Goal: Check status

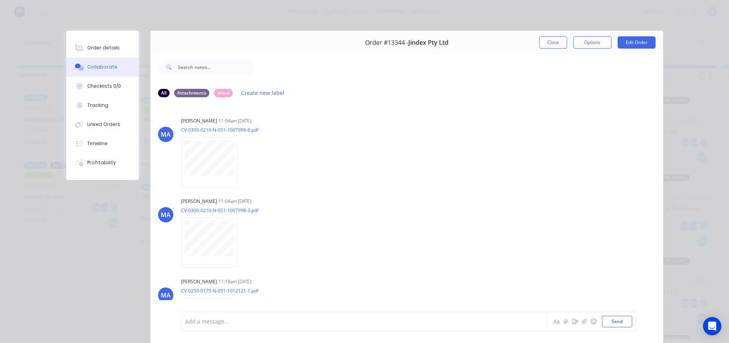
scroll to position [115, 0]
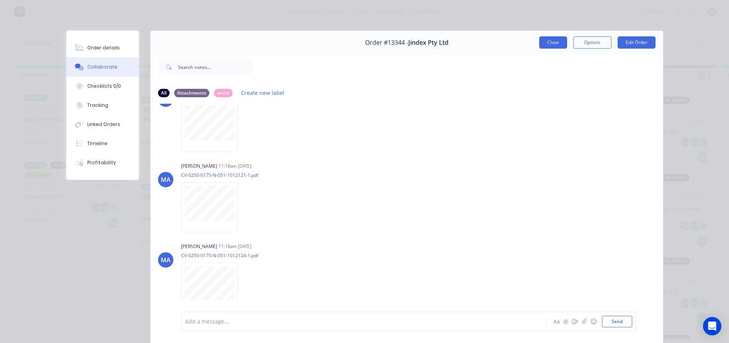
click at [561, 42] on button "Close" at bounding box center [553, 42] width 28 height 12
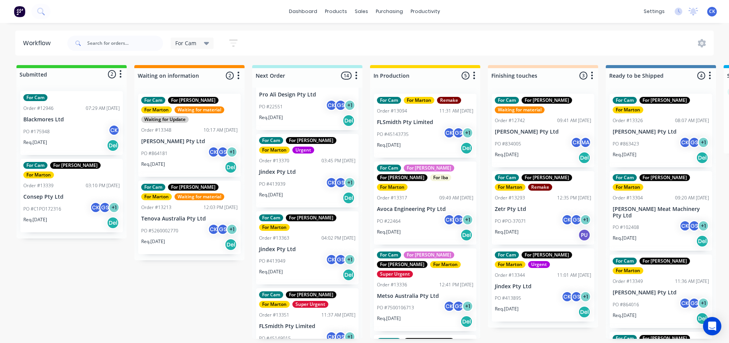
scroll to position [0, 0]
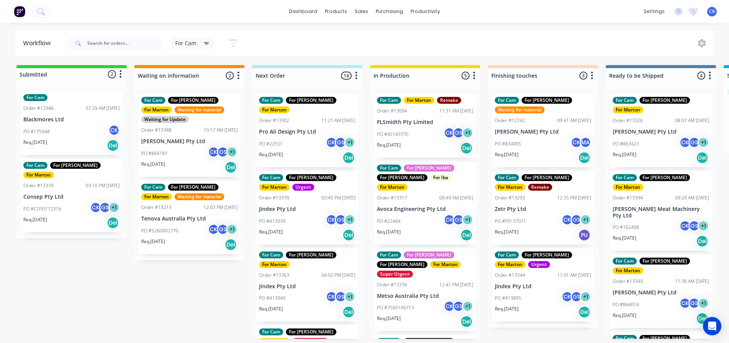
click at [417, 143] on div "Req. [DATE] Del" at bounding box center [425, 148] width 96 height 13
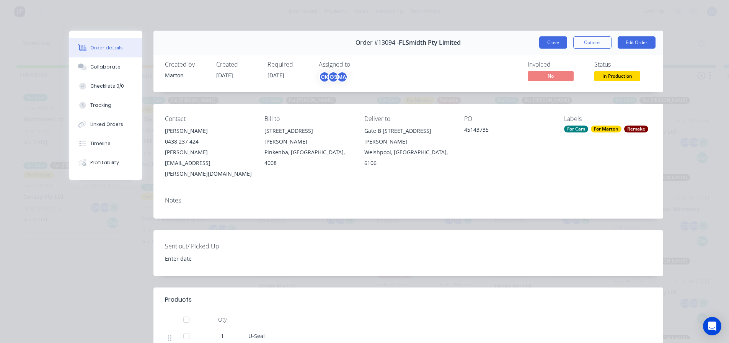
click at [545, 44] on button "Close" at bounding box center [553, 42] width 28 height 12
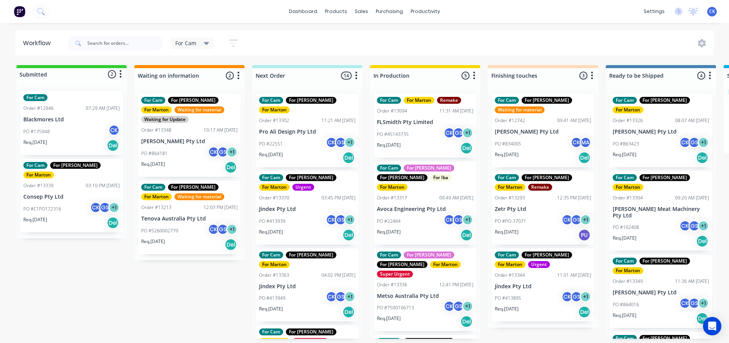
click at [413, 206] on p "Avoca Engineering Pty Ltd" at bounding box center [425, 209] width 96 height 7
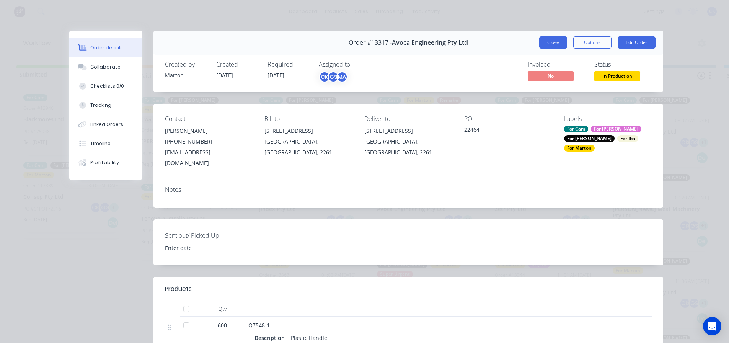
click at [541, 46] on button "Close" at bounding box center [553, 42] width 28 height 12
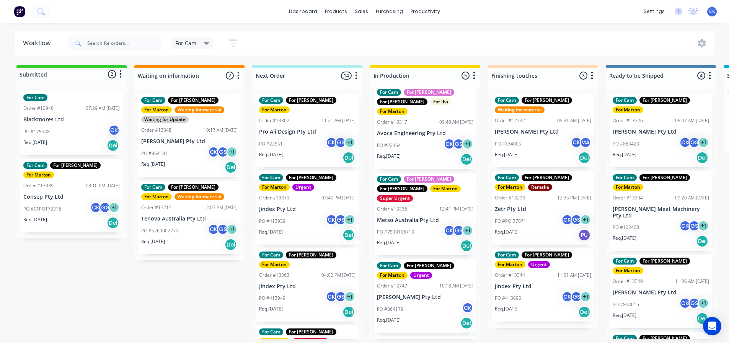
scroll to position [76, 0]
click at [427, 271] on div "For Cam For [PERSON_NAME] For [PERSON_NAME] Order #12747 10:18 AM [DATE] [PERSO…" at bounding box center [425, 294] width 102 height 73
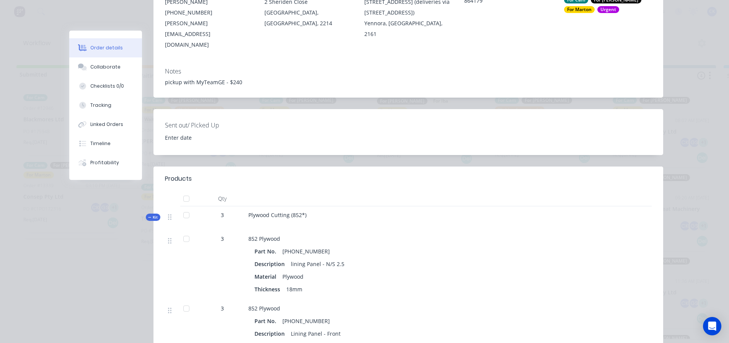
scroll to position [0, 0]
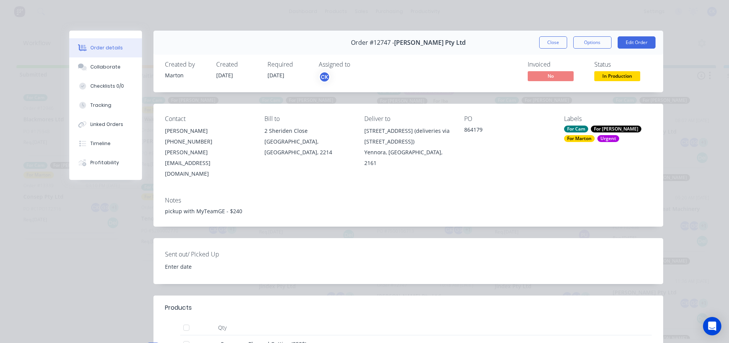
click at [539, 44] on button "Close" at bounding box center [553, 42] width 28 height 12
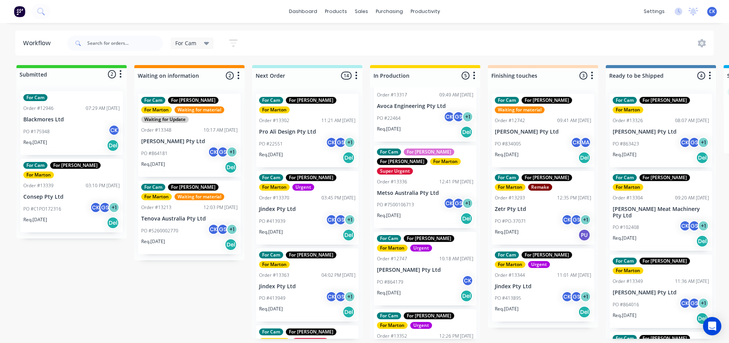
scroll to position [135, 0]
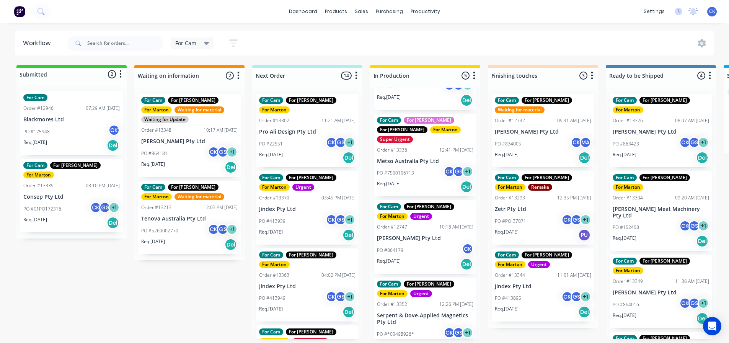
click at [428, 327] on div "PO #*00498926* CK GS + 1" at bounding box center [425, 334] width 96 height 15
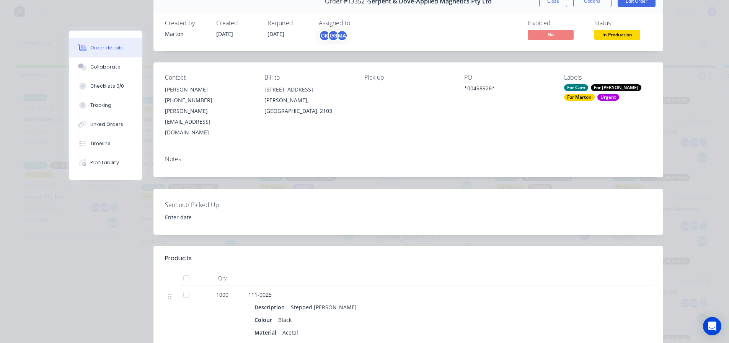
scroll to position [0, 0]
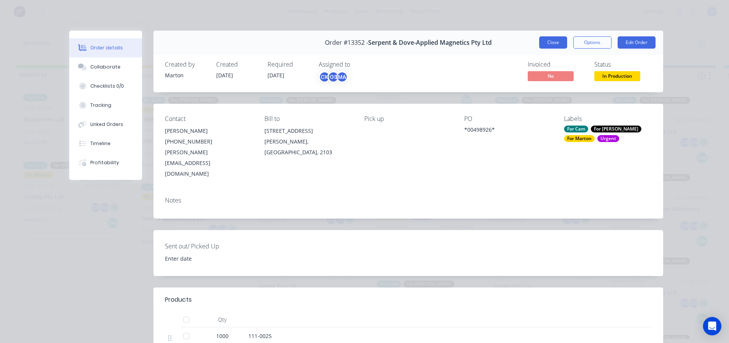
click at [539, 36] on button "Close" at bounding box center [553, 42] width 28 height 12
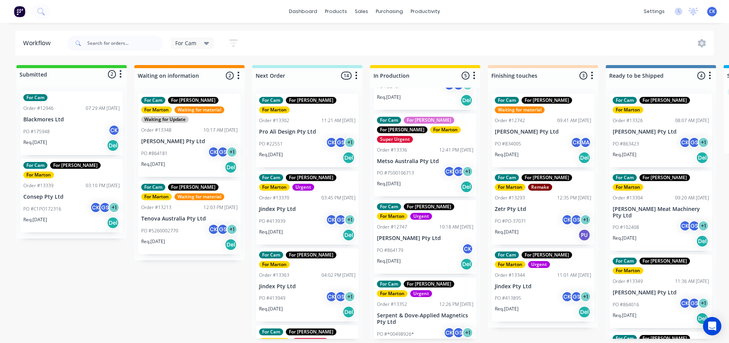
click at [302, 138] on div "PO #22551 CK GS + 1" at bounding box center [307, 144] width 96 height 15
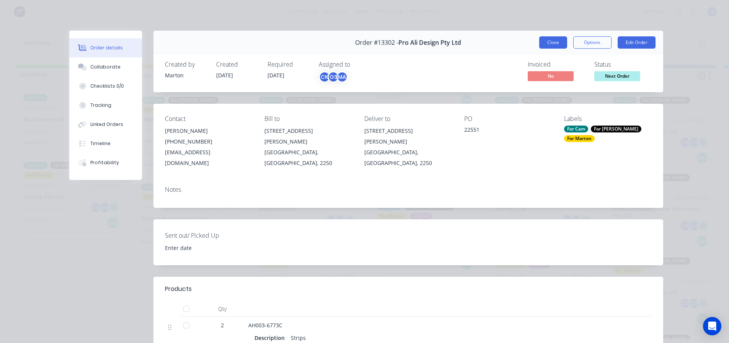
click at [545, 46] on button "Close" at bounding box center [553, 42] width 28 height 12
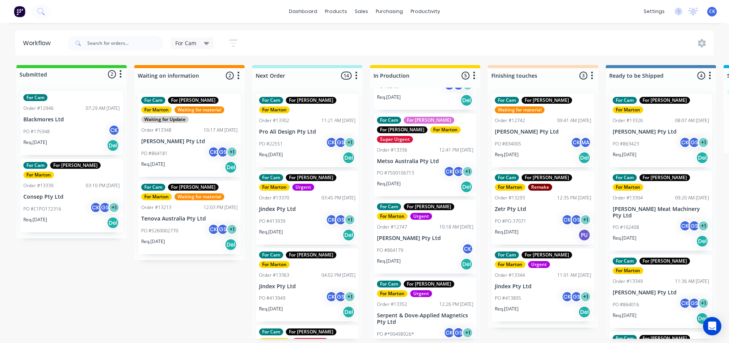
click at [284, 218] on p "PO #413939" at bounding box center [272, 221] width 26 height 7
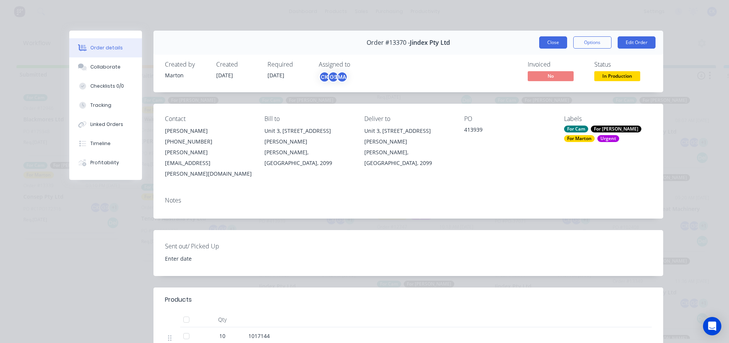
click at [547, 47] on button "Close" at bounding box center [553, 42] width 28 height 12
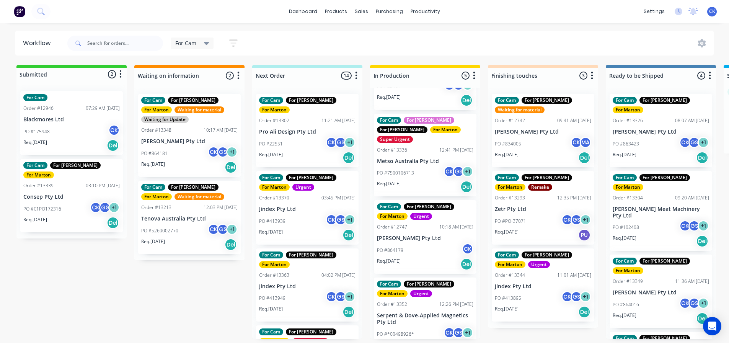
scroll to position [38, 0]
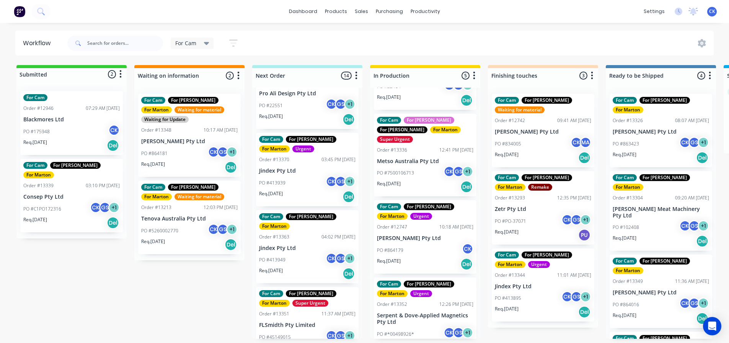
click at [301, 245] on p "Jindex Pty Ltd" at bounding box center [307, 248] width 96 height 7
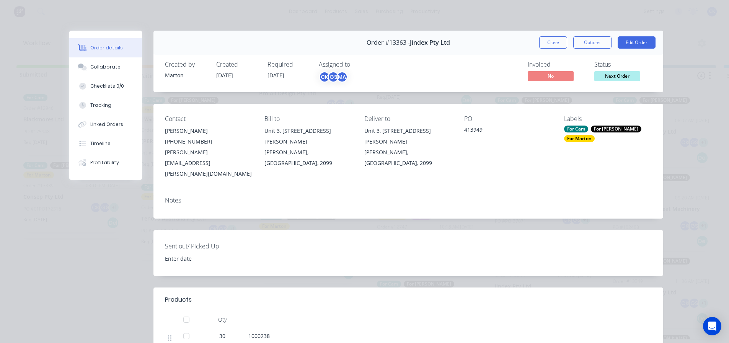
scroll to position [0, 0]
click at [552, 47] on button "Close" at bounding box center [553, 42] width 28 height 12
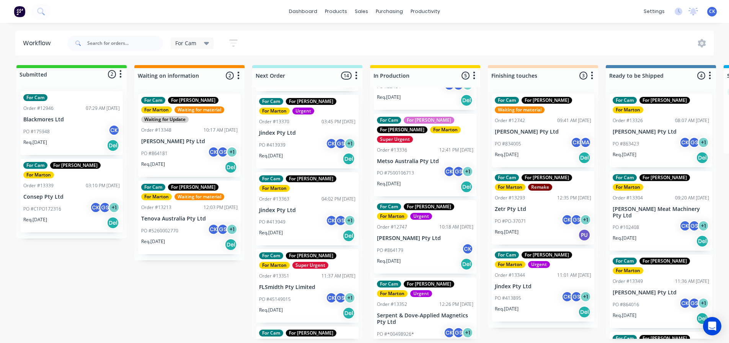
scroll to position [76, 0]
click at [303, 291] on div "PO #45149015 CK GS + 1" at bounding box center [307, 298] width 96 height 15
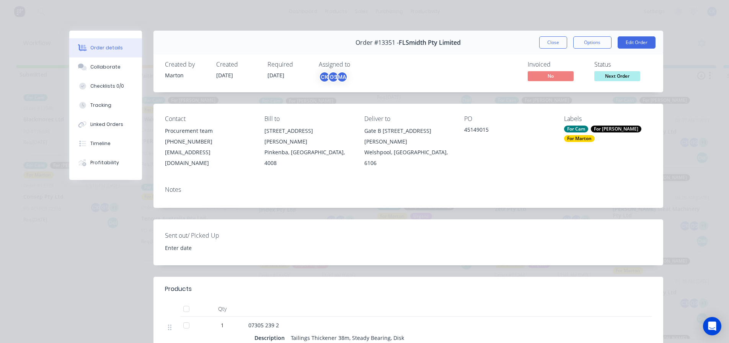
click at [408, 135] on div "Order #13351 - FLSmidth Pty Limited Close Options Edit Order Created by Marton …" at bounding box center [366, 283] width 594 height 504
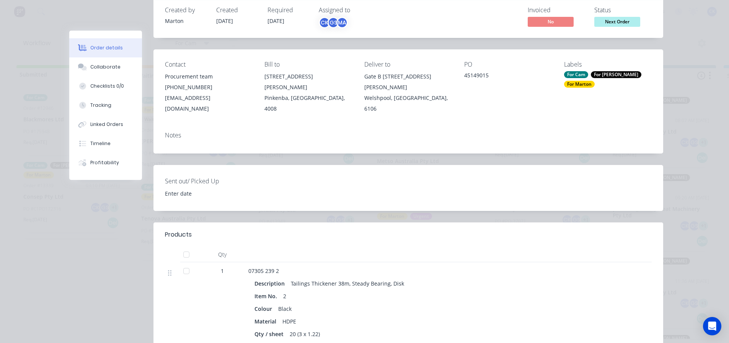
scroll to position [0, 0]
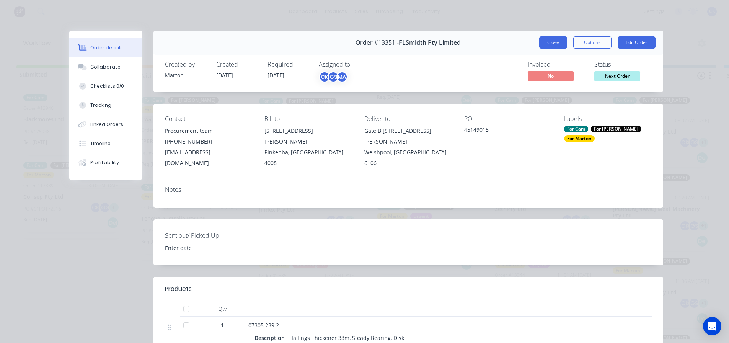
click at [546, 37] on button "Close" at bounding box center [553, 42] width 28 height 12
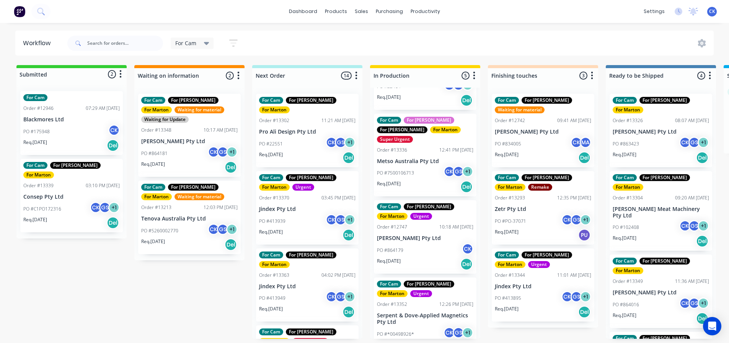
click at [291, 214] on div "PO #413939 CK GS + 1" at bounding box center [307, 221] width 96 height 15
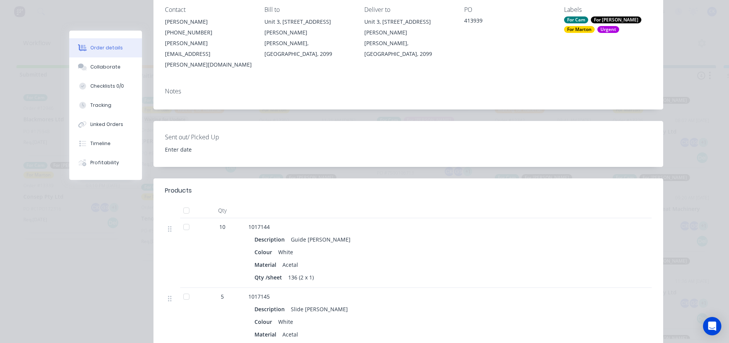
scroll to position [191, 0]
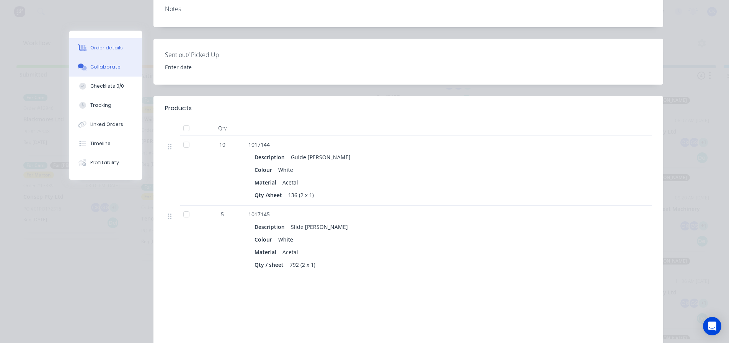
click at [109, 65] on div "Collaborate" at bounding box center [105, 66] width 30 height 7
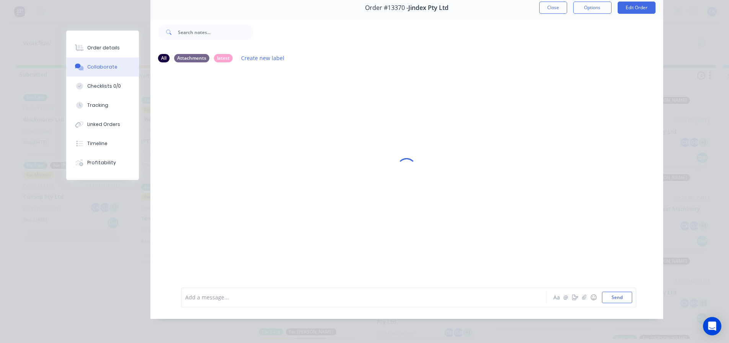
scroll to position [0, 0]
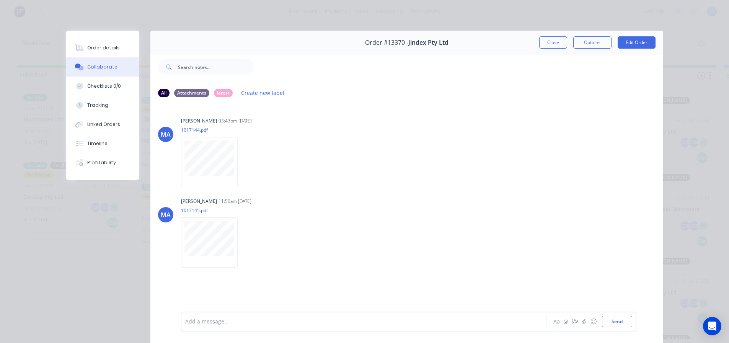
click at [555, 36] on button "Close" at bounding box center [553, 42] width 28 height 12
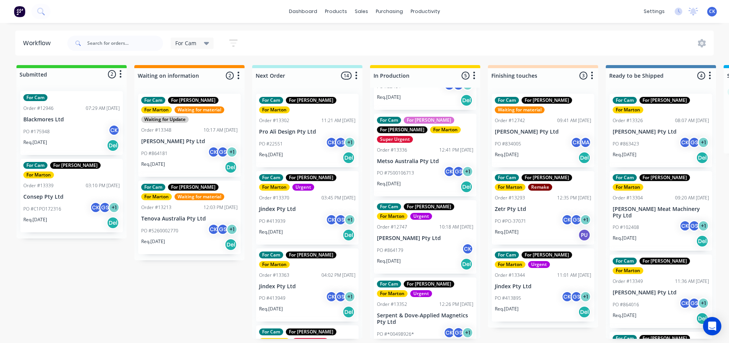
click at [294, 214] on div "PO #413939 CK GS + 1" at bounding box center [307, 221] width 96 height 15
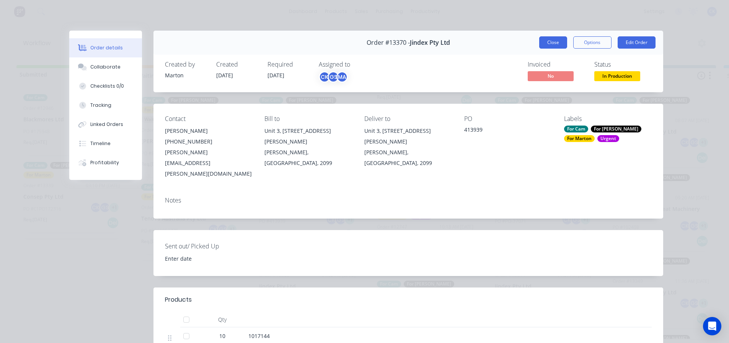
click at [547, 47] on button "Close" at bounding box center [553, 42] width 28 height 12
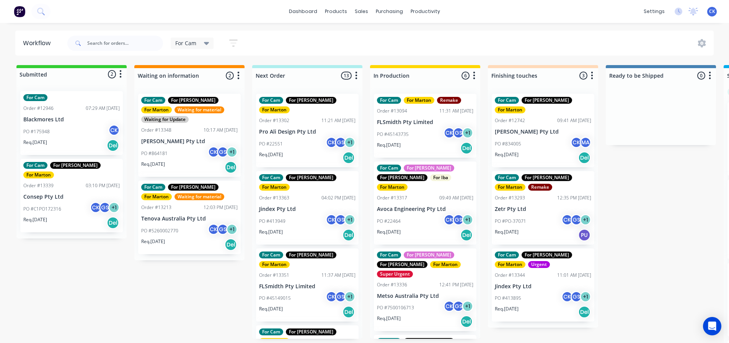
click at [299, 214] on div "PO #413949 CK GS + 1" at bounding box center [307, 221] width 96 height 15
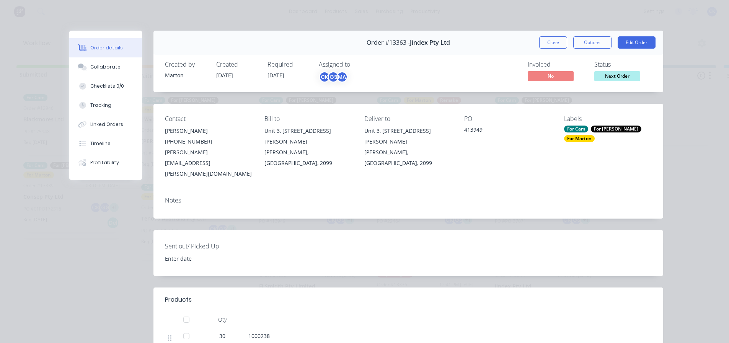
drag, startPoint x: 547, startPoint y: 46, endPoint x: 544, endPoint y: 50, distance: 5.0
click at [547, 46] on button "Close" at bounding box center [553, 42] width 28 height 12
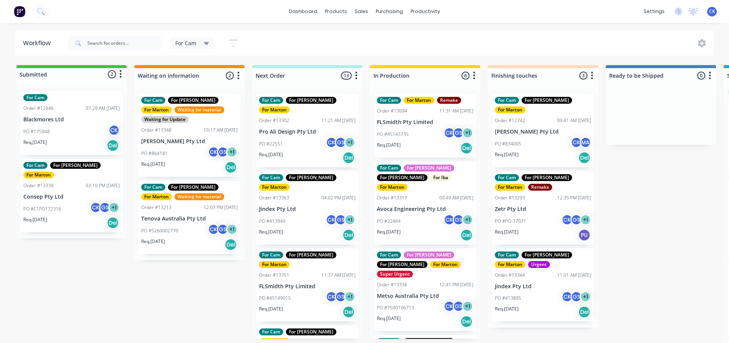
click at [285, 214] on div "PO #413949 CK GS + 1" at bounding box center [307, 221] width 96 height 15
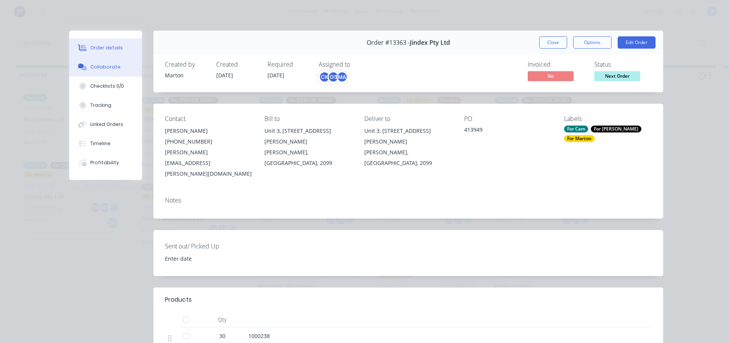
click at [93, 65] on div "Collaborate" at bounding box center [105, 66] width 30 height 7
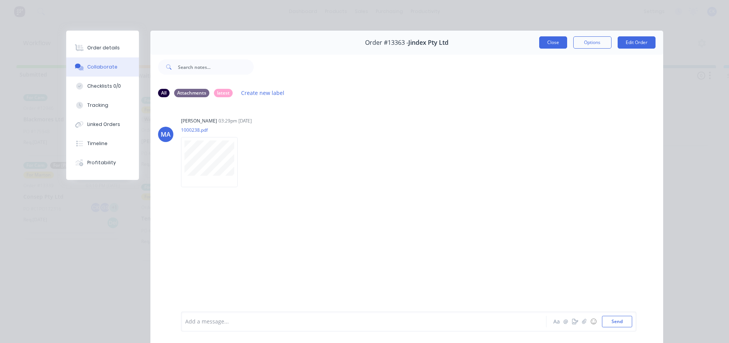
click at [550, 42] on button "Close" at bounding box center [553, 42] width 28 height 12
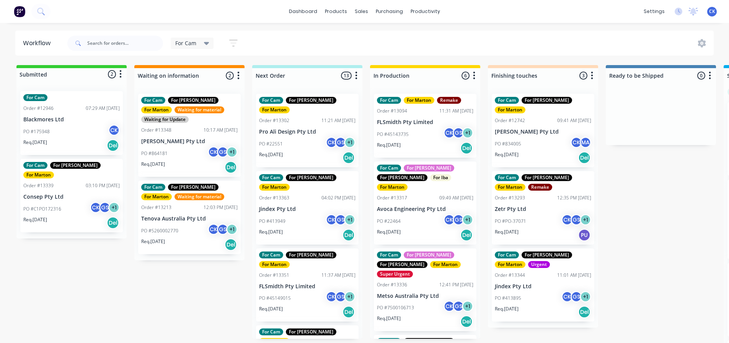
click at [301, 291] on div "PO #45149015 CK GS + 1" at bounding box center [307, 298] width 96 height 15
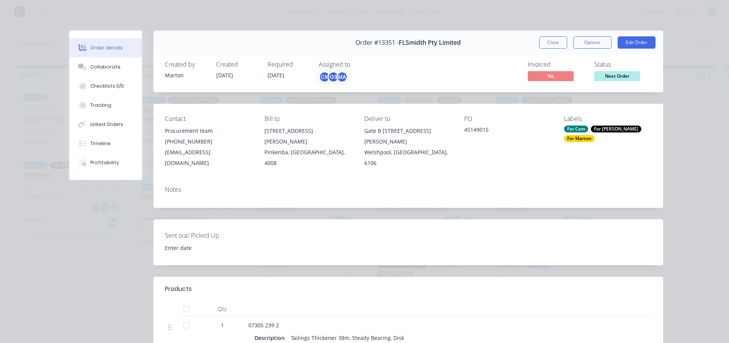
click at [558, 34] on div "Order #13351 - FLSmidth Pty Limited Close Options Edit Order" at bounding box center [407, 43] width 509 height 24
click at [558, 37] on button "Close" at bounding box center [553, 42] width 28 height 12
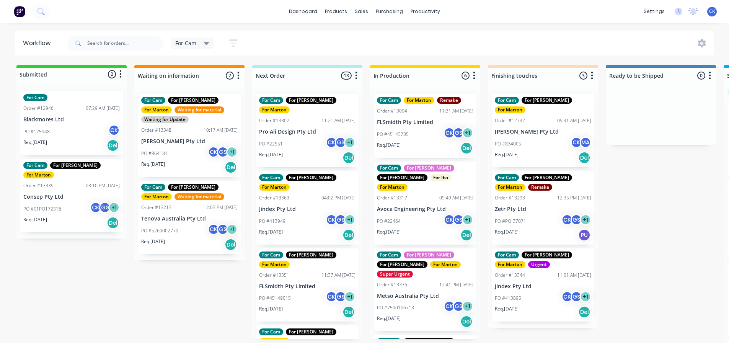
click at [300, 143] on div "CK Cameron Kotthoff (You) GS Gergely Szabo MA Marton Agocs" at bounding box center [311, 169] width 115 height 57
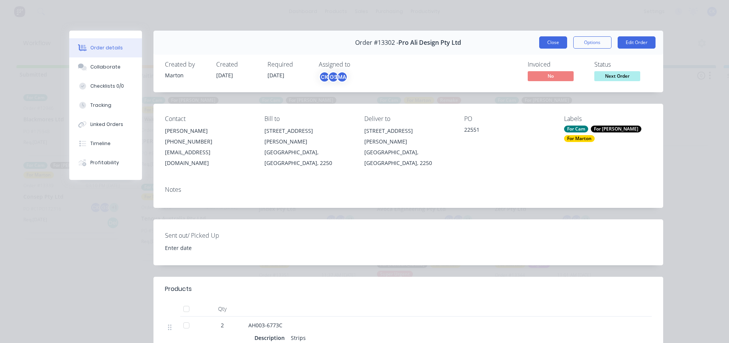
click at [539, 41] on button "Close" at bounding box center [553, 42] width 28 height 12
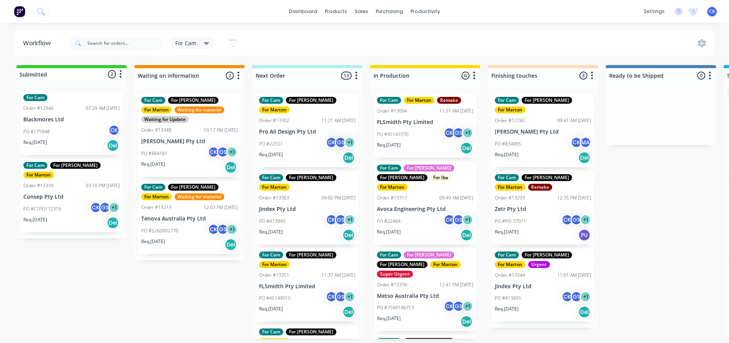
click at [306, 140] on div "PO #22551 CK GS + 1" at bounding box center [307, 144] width 96 height 15
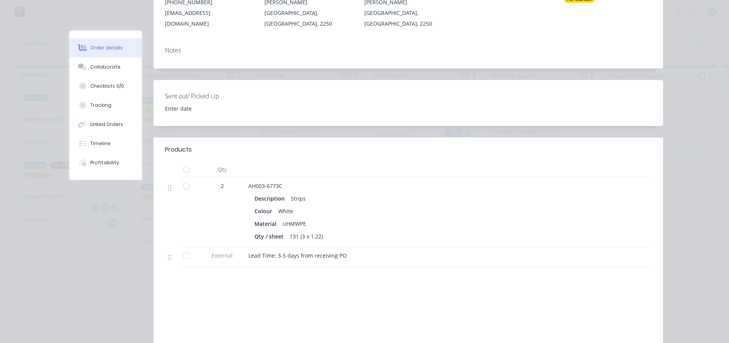
scroll to position [153, 0]
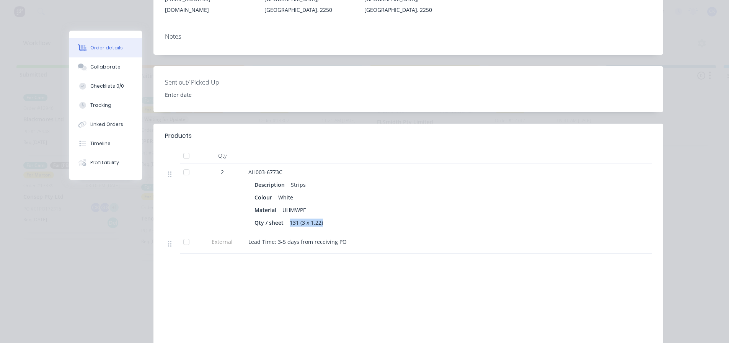
drag, startPoint x: 286, startPoint y: 213, endPoint x: 326, endPoint y: 213, distance: 40.2
click at [326, 217] on div "Qty / sheet 131 (3 x 1.22)" at bounding box center [398, 222] width 288 height 11
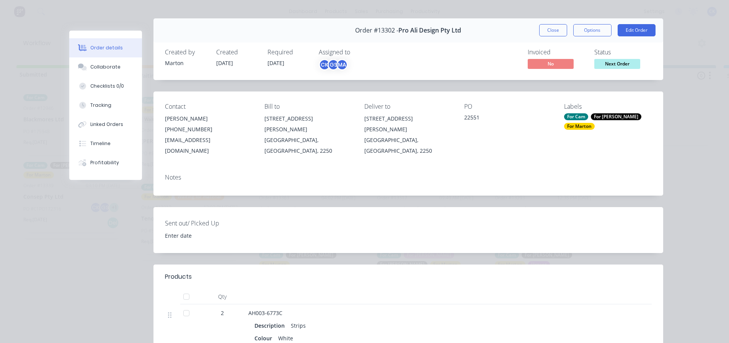
scroll to position [0, 0]
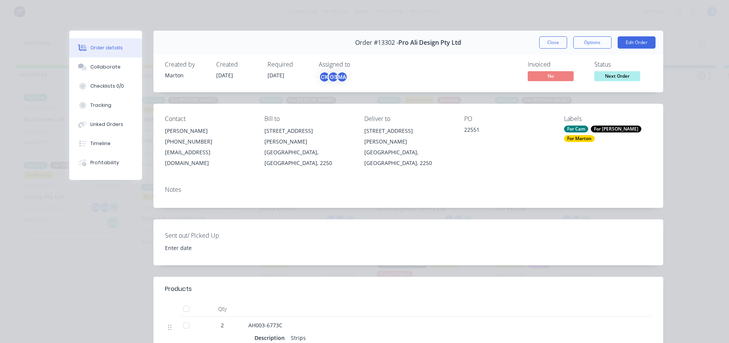
drag, startPoint x: 549, startPoint y: 43, endPoint x: 546, endPoint y: 60, distance: 17.5
click at [549, 43] on button "Close" at bounding box center [553, 42] width 28 height 12
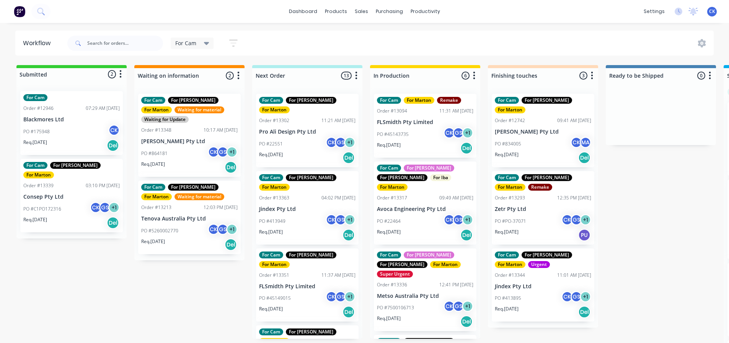
click at [514, 115] on div "For Cam For Gary For Marton Order #12742 09:41 AM 25/02/25 G.H. Varley Pty Ltd …" at bounding box center [542, 130] width 102 height 73
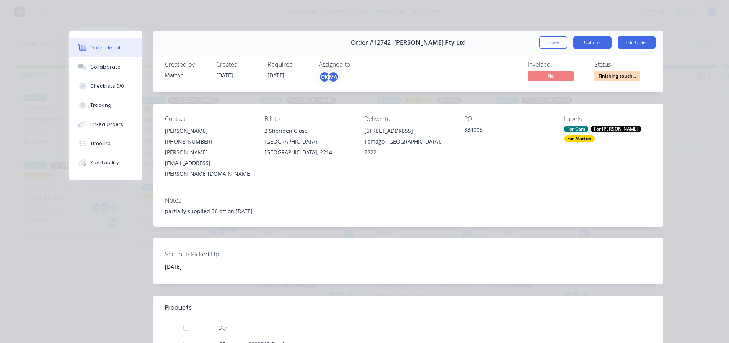
click at [604, 41] on button "Options" at bounding box center [592, 42] width 38 height 12
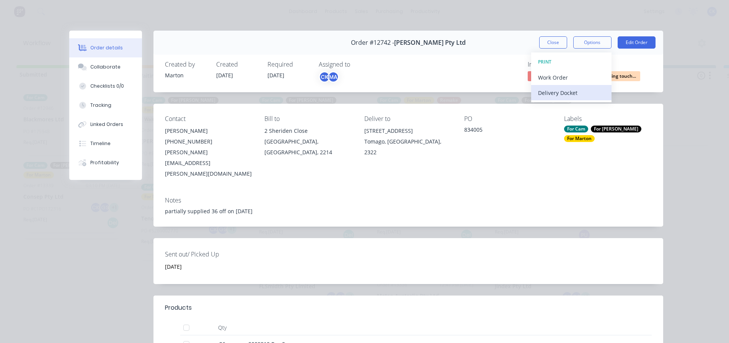
click at [557, 88] on div "Delivery Docket" at bounding box center [571, 92] width 67 height 11
click at [557, 94] on div "Standard" at bounding box center [571, 92] width 67 height 11
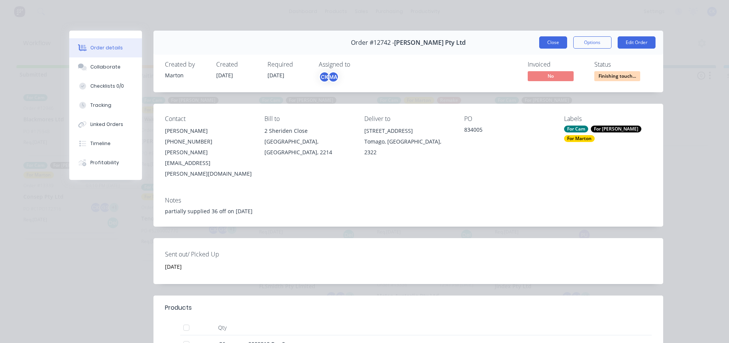
click at [558, 45] on button "Close" at bounding box center [553, 42] width 28 height 12
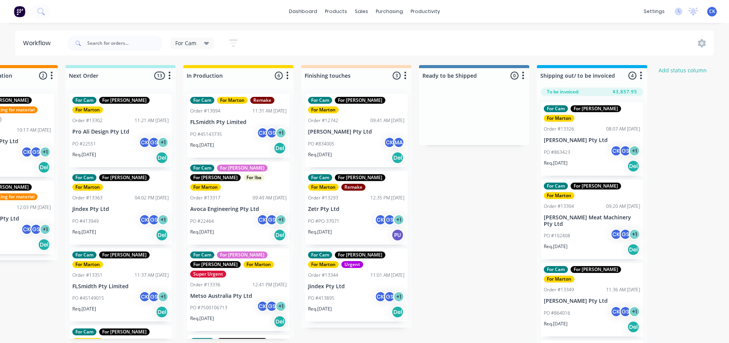
scroll to position [0, 203]
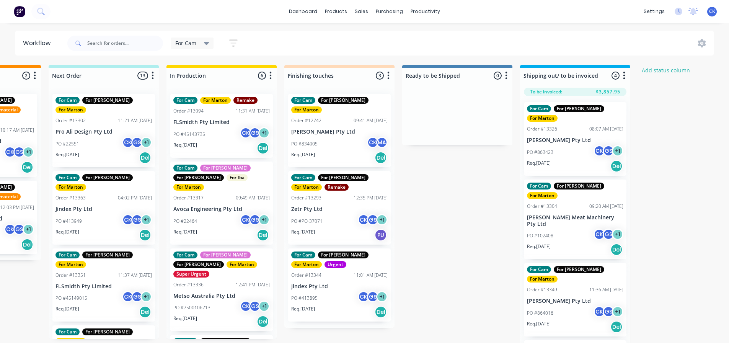
click at [326, 137] on div "PO #834005 CK MA" at bounding box center [339, 144] width 96 height 15
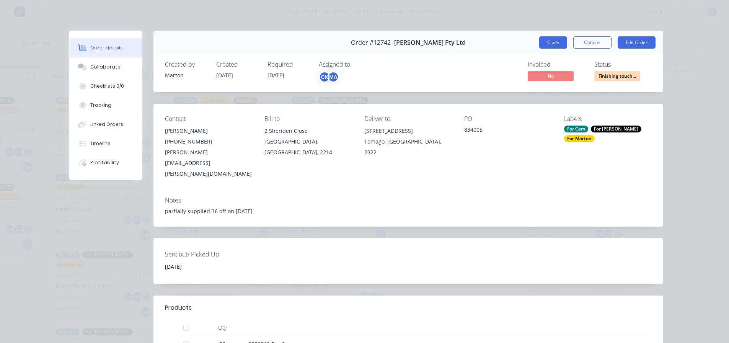
click at [548, 45] on button "Close" at bounding box center [553, 42] width 28 height 12
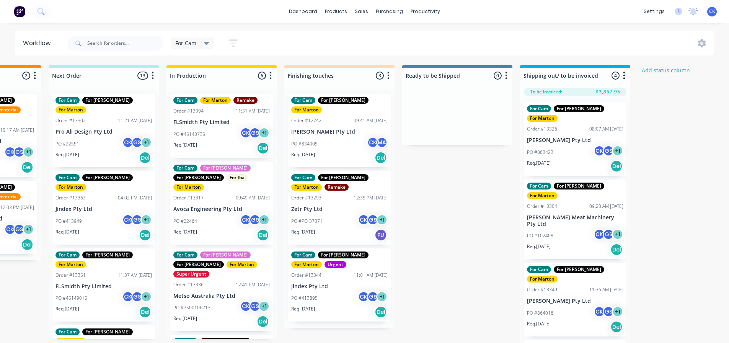
click at [322, 151] on div "Req. 20/09/25 Del" at bounding box center [339, 157] width 96 height 13
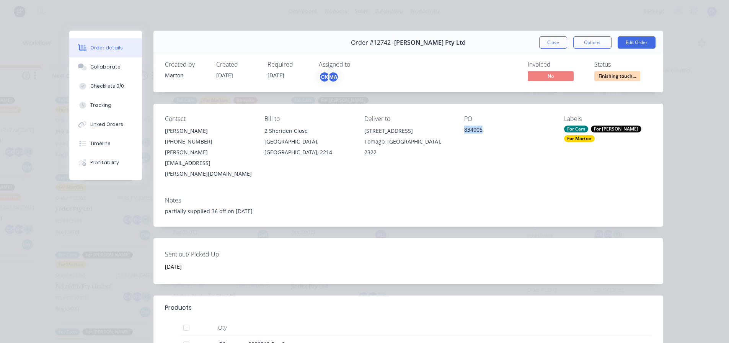
click at [464, 130] on div "834005" at bounding box center [508, 130] width 88 height 11
copy div "834005"
click at [545, 43] on button "Close" at bounding box center [553, 42] width 28 height 12
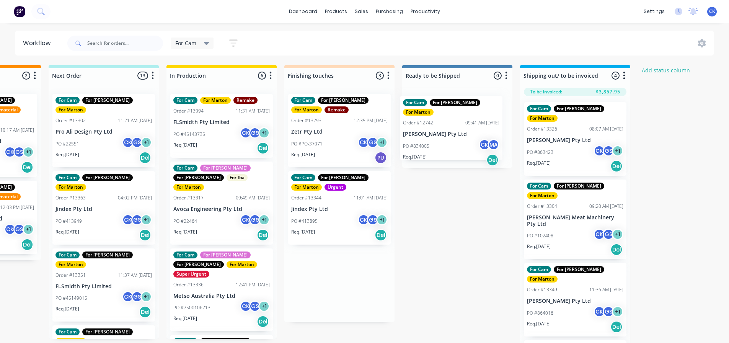
drag, startPoint x: 337, startPoint y: 138, endPoint x: 451, endPoint y: 139, distance: 114.7
click at [451, 139] on div "Submitted 2 Status colour #32CD32 hex #32CD32 Save Cancel Summaries Total order…" at bounding box center [318, 206] width 1054 height 282
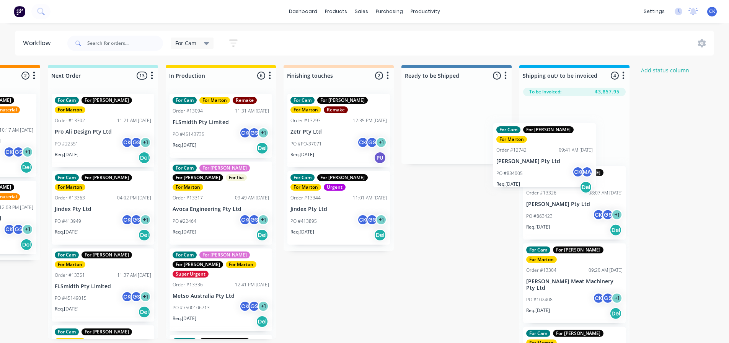
scroll to position [0, 207]
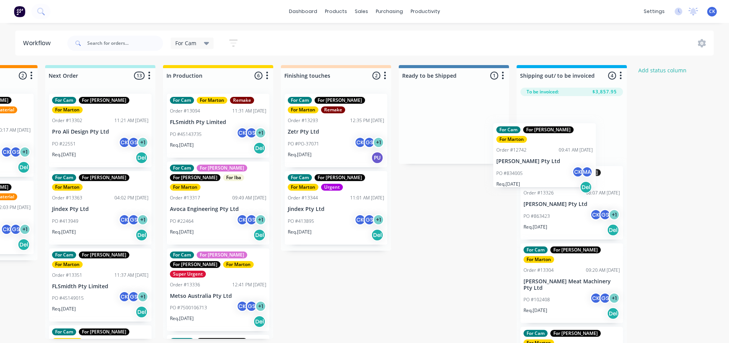
drag, startPoint x: 439, startPoint y: 138, endPoint x: 530, endPoint y: 154, distance: 93.1
click at [530, 154] on div "Submitted 2 Status colour #32CD32 hex #32CD32 Save Cancel Summaries Total order…" at bounding box center [314, 206] width 1054 height 282
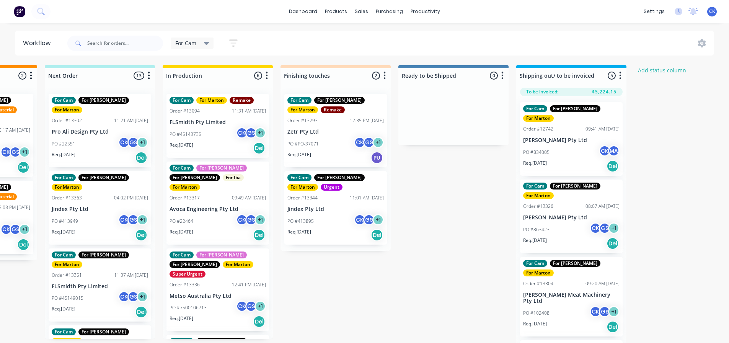
click at [558, 145] on div "PO #834005 CK MA" at bounding box center [571, 152] width 96 height 15
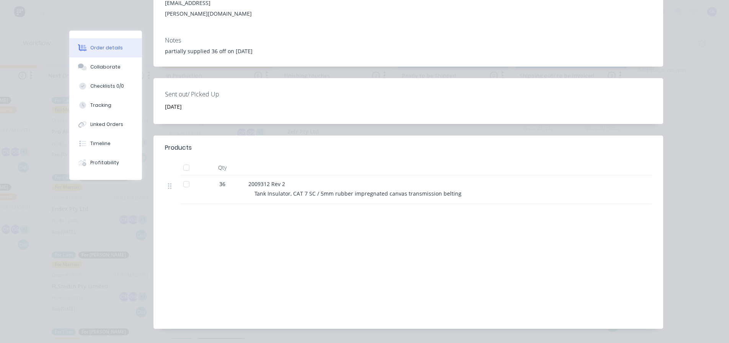
scroll to position [0, 0]
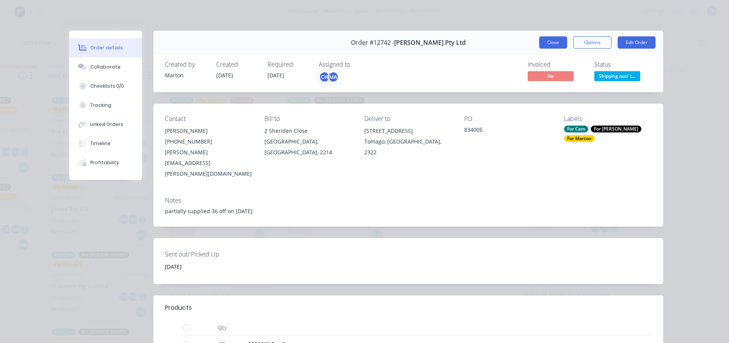
click at [550, 38] on button "Close" at bounding box center [553, 42] width 28 height 12
